Goal: Information Seeking & Learning: Understand process/instructions

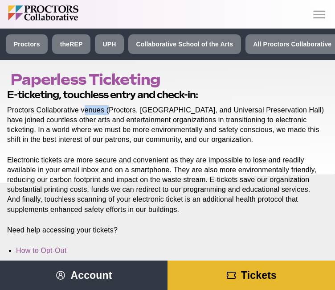
drag, startPoint x: 86, startPoint y: 115, endPoint x: 137, endPoint y: 117, distance: 51.3
click at [135, 117] on p "Proctors Collaborative venues (Proctors, [GEOGRAPHIC_DATA], and Universal Prese…" at bounding box center [165, 124] width 317 height 39
click at [137, 117] on p "Proctors Collaborative venues (Proctors, [GEOGRAPHIC_DATA], and Universal Prese…" at bounding box center [165, 124] width 317 height 39
drag, startPoint x: 166, startPoint y: 117, endPoint x: 247, endPoint y: 114, distance: 80.8
click at [202, 117] on p "Proctors Collaborative venues (Proctors, [GEOGRAPHIC_DATA], and Universal Prese…" at bounding box center [165, 124] width 317 height 39
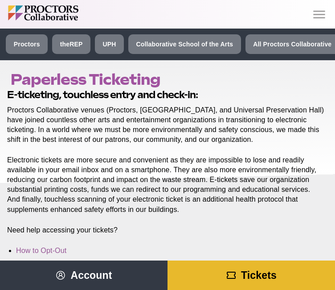
drag, startPoint x: 247, startPoint y: 114, endPoint x: 257, endPoint y: 114, distance: 10.3
click at [250, 114] on p "Proctors Collaborative venues (Proctors, [GEOGRAPHIC_DATA], and Universal Prese…" at bounding box center [165, 124] width 317 height 39
drag, startPoint x: 258, startPoint y: 114, endPoint x: 252, endPoint y: 115, distance: 6.3
click at [259, 114] on p "Proctors Collaborative venues (Proctors, [GEOGRAPHIC_DATA], and Universal Prese…" at bounding box center [165, 124] width 317 height 39
click at [107, 126] on p "Proctors Collaborative venues (Proctors, [GEOGRAPHIC_DATA], and Universal Prese…" at bounding box center [165, 124] width 317 height 39
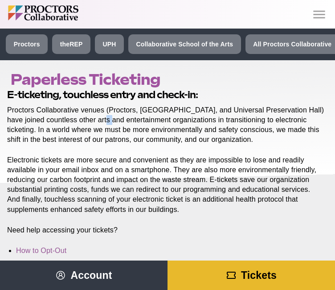
click at [98, 127] on p "Proctors Collaborative venues (Proctors, [GEOGRAPHIC_DATA], and Universal Prese…" at bounding box center [165, 124] width 317 height 39
click at [60, 129] on p "Proctors Collaborative venues (Proctors, [GEOGRAPHIC_DATA], and Universal Prese…" at bounding box center [165, 124] width 317 height 39
click at [100, 130] on p "Proctors Collaborative venues (Proctors, [GEOGRAPHIC_DATA], and Universal Prese…" at bounding box center [165, 124] width 317 height 39
drag, startPoint x: 91, startPoint y: 138, endPoint x: 116, endPoint y: 140, distance: 25.0
click at [91, 138] on p "Proctors Collaborative venues (Proctors, [GEOGRAPHIC_DATA], and Universal Prese…" at bounding box center [165, 124] width 317 height 39
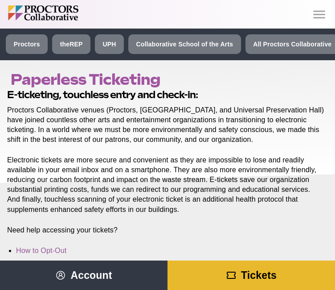
click at [164, 140] on p "Proctors Collaborative venues (Proctors, [GEOGRAPHIC_DATA], and Universal Prese…" at bounding box center [165, 124] width 317 height 39
drag, startPoint x: 134, startPoint y: 172, endPoint x: 176, endPoint y: 170, distance: 42.4
click at [143, 172] on p "Electronic tickets are more secure and convenient as they are impossible to los…" at bounding box center [165, 184] width 317 height 59
click at [178, 170] on p "Electronic tickets are more secure and convenient as they are impossible to los…" at bounding box center [165, 184] width 317 height 59
click at [200, 170] on p "Electronic tickets are more secure and convenient as they are impossible to los…" at bounding box center [165, 184] width 317 height 59
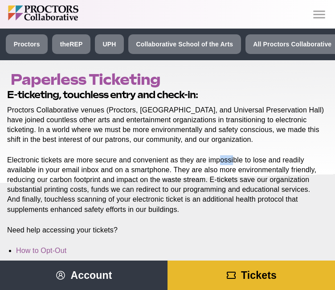
drag, startPoint x: 228, startPoint y: 170, endPoint x: 251, endPoint y: 170, distance: 23.2
click at [243, 170] on p "Electronic tickets are more secure and convenient as they are impossible to los…" at bounding box center [165, 184] width 317 height 59
click at [268, 171] on p "Electronic tickets are more secure and convenient as they are impossible to los…" at bounding box center [165, 184] width 317 height 59
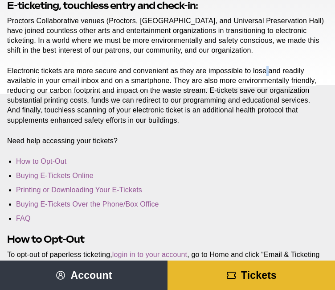
click at [237, 275] on icon "Main site navigation and header" at bounding box center [231, 275] width 11 height 11
click at [49, 193] on link "Printing or Downloading Your E-Tickets" at bounding box center [79, 190] width 126 height 8
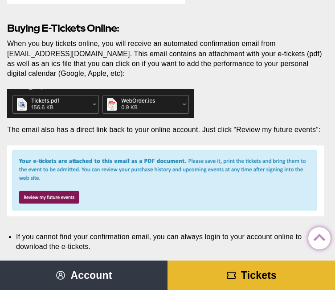
scroll to position [847, 0]
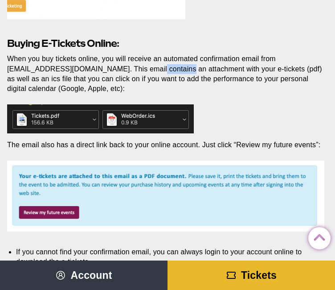
drag, startPoint x: 140, startPoint y: 73, endPoint x: 174, endPoint y: 72, distance: 34.8
click at [170, 72] on p "When you buy tickets online, you will receive an automated confirmation email f…" at bounding box center [165, 73] width 317 height 39
drag, startPoint x: 189, startPoint y: 72, endPoint x: 210, endPoint y: 72, distance: 21.0
click at [200, 72] on p "When you buy tickets online, you will receive an automated confirmation email f…" at bounding box center [165, 73] width 317 height 39
click at [221, 72] on p "When you buy tickets online, you will receive an automated confirmation email f…" at bounding box center [165, 73] width 317 height 39
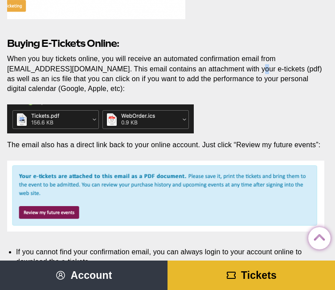
drag, startPoint x: 235, startPoint y: 73, endPoint x: 245, endPoint y: 74, distance: 10.3
click at [239, 74] on p "When you buy tickets online, you will receive an automated confirmation email f…" at bounding box center [165, 73] width 317 height 39
drag, startPoint x: 254, startPoint y: 74, endPoint x: 263, endPoint y: 75, distance: 8.6
click at [256, 74] on p "When you buy tickets online, you will receive an automated confirmation email f…" at bounding box center [165, 73] width 317 height 39
click at [283, 75] on p "When you buy tickets online, you will receive an automated confirmation email f…" at bounding box center [165, 73] width 317 height 39
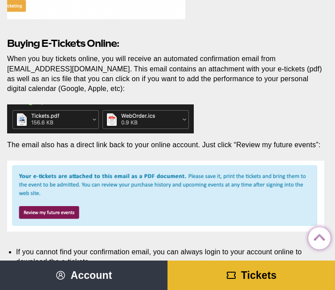
click at [287, 76] on p "When you buy tickets online, you will receive an automated confirmation email f…" at bounding box center [165, 73] width 317 height 39
click at [78, 84] on p "When you buy tickets online, you will receive an automated confirmation email f…" at bounding box center [165, 73] width 317 height 39
click at [98, 82] on p "When you buy tickets online, you will receive an automated confirmation email f…" at bounding box center [165, 73] width 317 height 39
click at [128, 82] on p "When you buy tickets online, you will receive an automated confirmation email f…" at bounding box center [165, 73] width 317 height 39
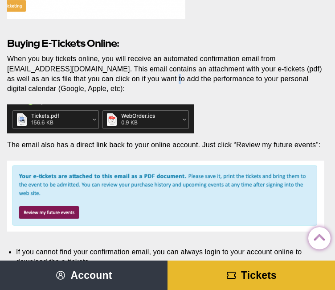
click at [153, 82] on p "When you buy tickets online, you will receive an automated confirmation email f…" at bounding box center [165, 73] width 317 height 39
click at [196, 86] on p "When you buy tickets online, you will receive an automated confirmation email f…" at bounding box center [165, 73] width 317 height 39
drag, startPoint x: 230, startPoint y: 86, endPoint x: 243, endPoint y: 86, distance: 13.8
click at [232, 86] on p "When you buy tickets online, you will receive an automated confirmation email f…" at bounding box center [165, 73] width 317 height 39
click at [247, 86] on p "When you buy tickets online, you will receive an automated confirmation email f…" at bounding box center [165, 73] width 317 height 39
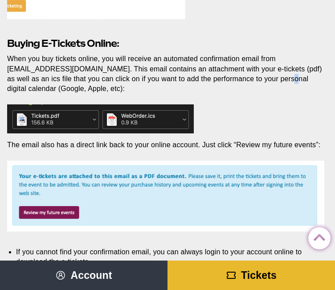
click at [263, 86] on p "When you buy tickets online, you will receive an automated confirmation email f…" at bounding box center [165, 73] width 317 height 39
click at [166, 79] on p "When you buy tickets online, you will receive an automated confirmation email f…" at bounding box center [165, 73] width 317 height 39
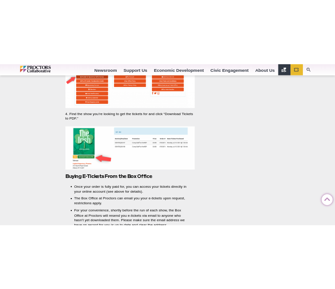
scroll to position [2185, 0]
